Goal: Task Accomplishment & Management: Use online tool/utility

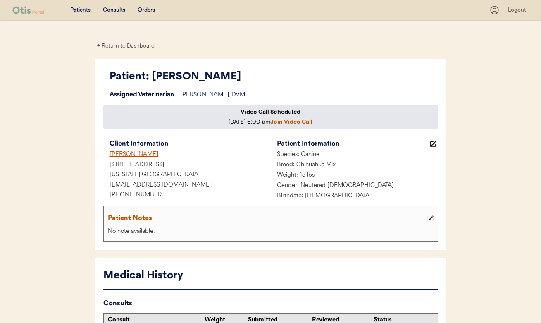
click at [134, 46] on div "← Return to Dashboard" at bounding box center [126, 46] width 62 height 10
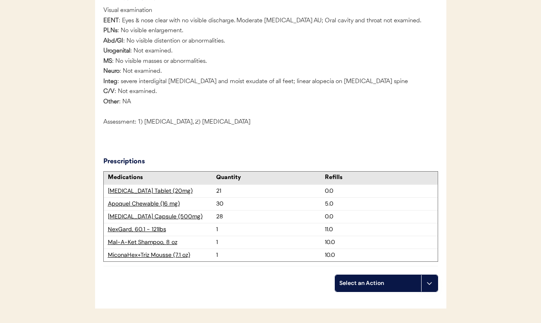
scroll to position [1265, 0]
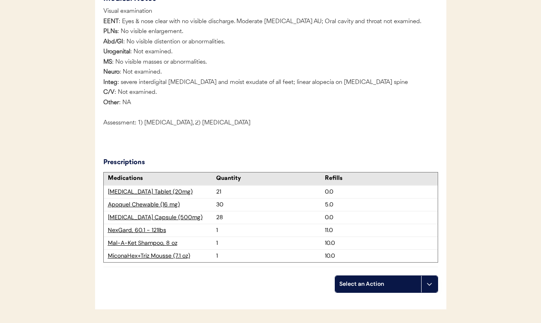
click at [359, 280] on div "Select an Action" at bounding box center [379, 284] width 78 height 8
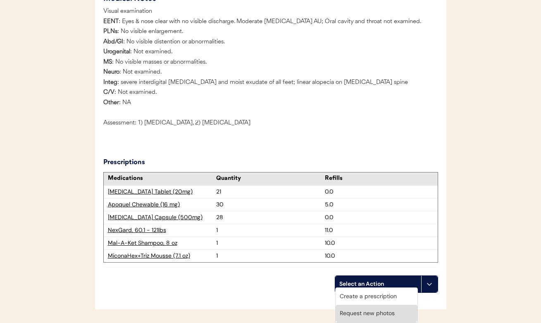
click at [361, 295] on div "Create a prescription" at bounding box center [377, 296] width 82 height 17
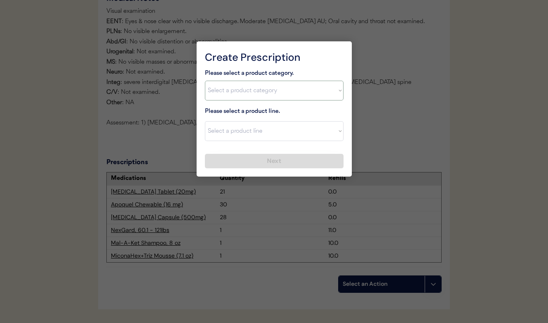
select select ""[MEDICAL_DATA]""
click at [389, 120] on div at bounding box center [274, 161] width 548 height 323
